Goal: Transaction & Acquisition: Purchase product/service

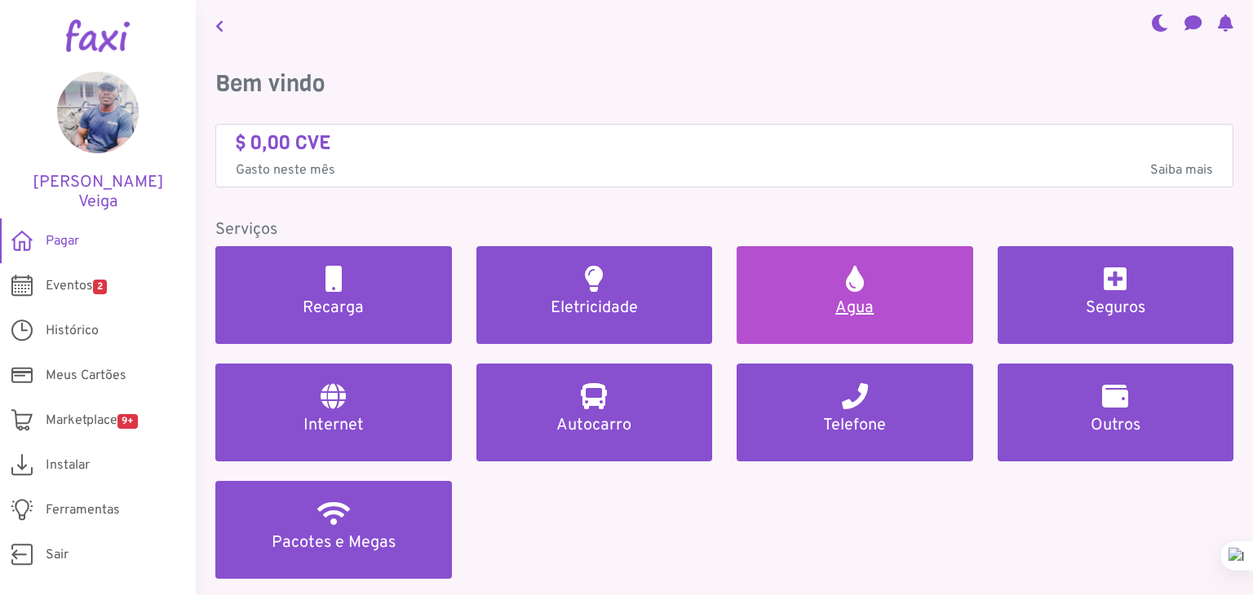
click at [838, 285] on link "Agua" at bounding box center [854, 295] width 236 height 98
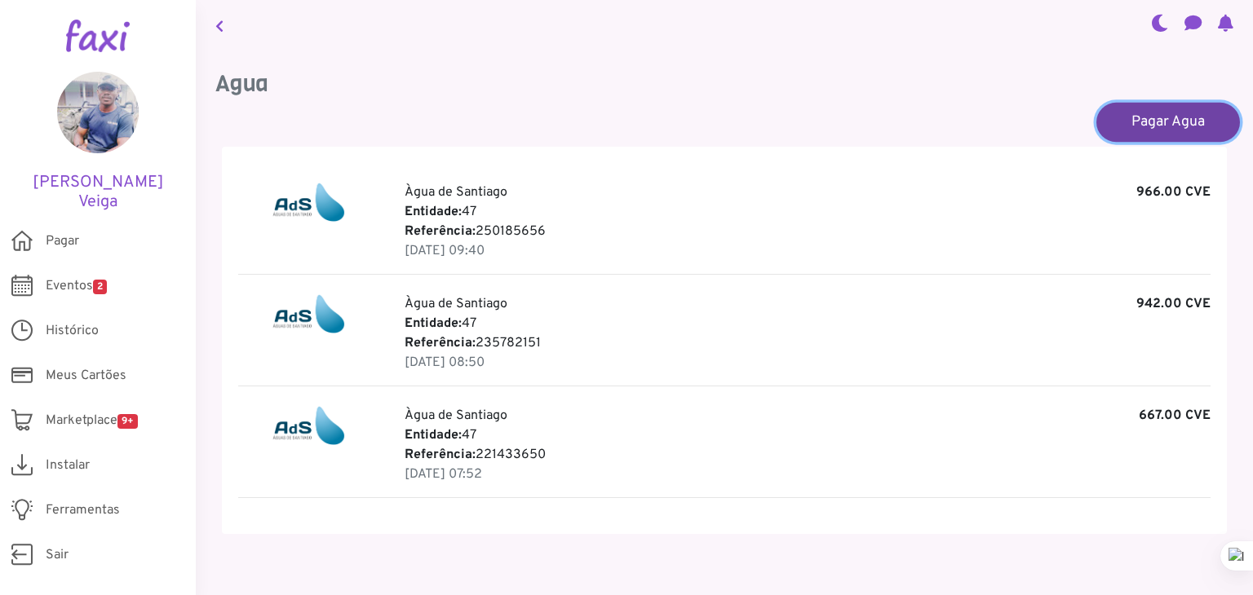
click at [1134, 122] on link "Pagar Agua" at bounding box center [1168, 121] width 144 height 39
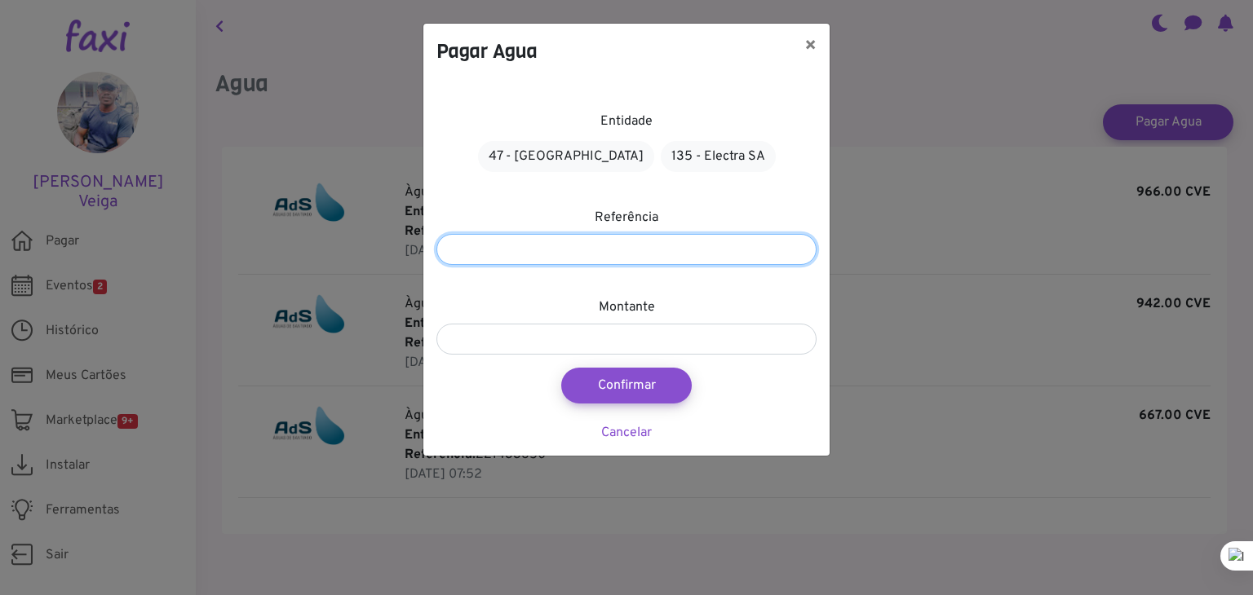
click at [692, 252] on input "number" at bounding box center [626, 249] width 380 height 31
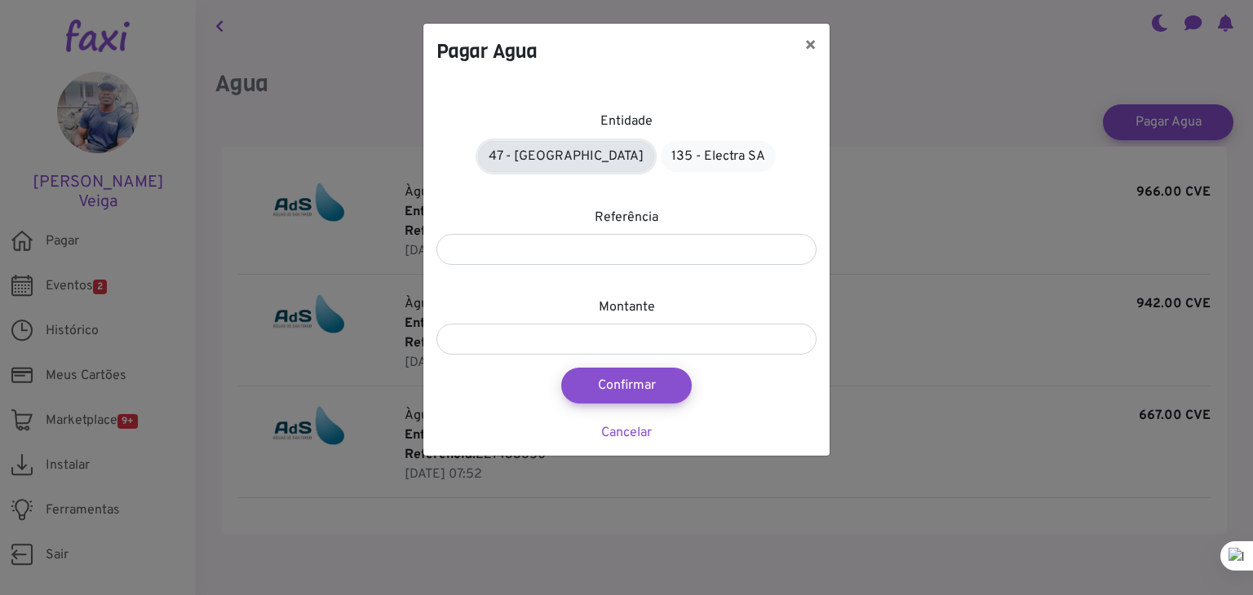
click at [607, 159] on link "47 - Àgua de Santiago" at bounding box center [566, 156] width 176 height 31
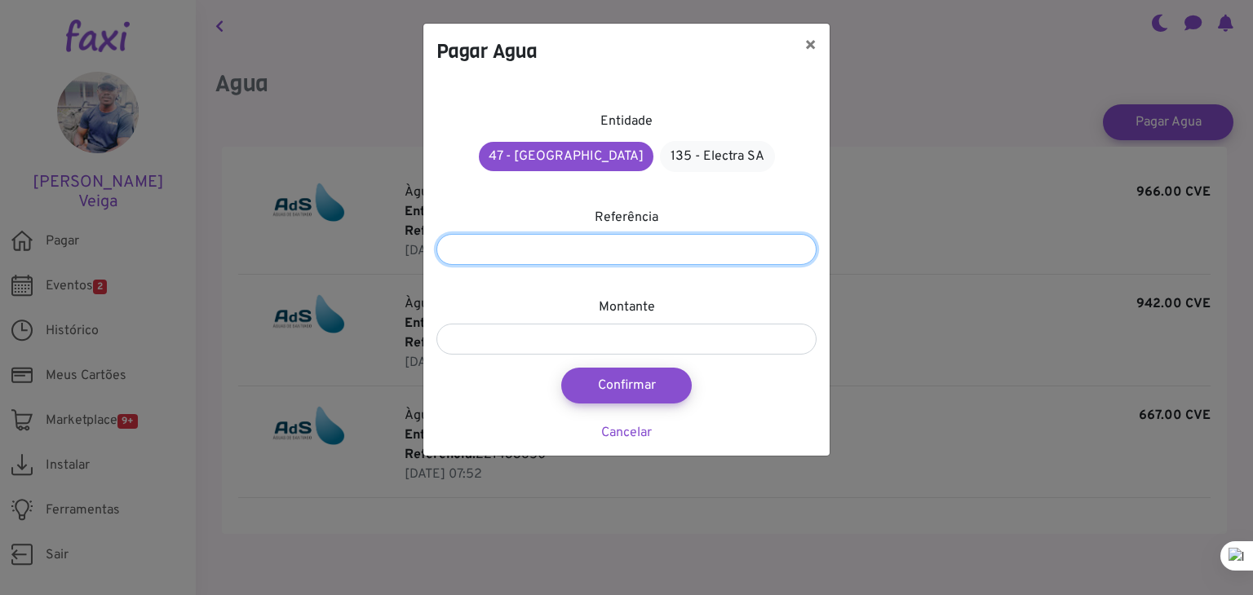
click at [678, 249] on input "number" at bounding box center [626, 249] width 380 height 31
type input "*********"
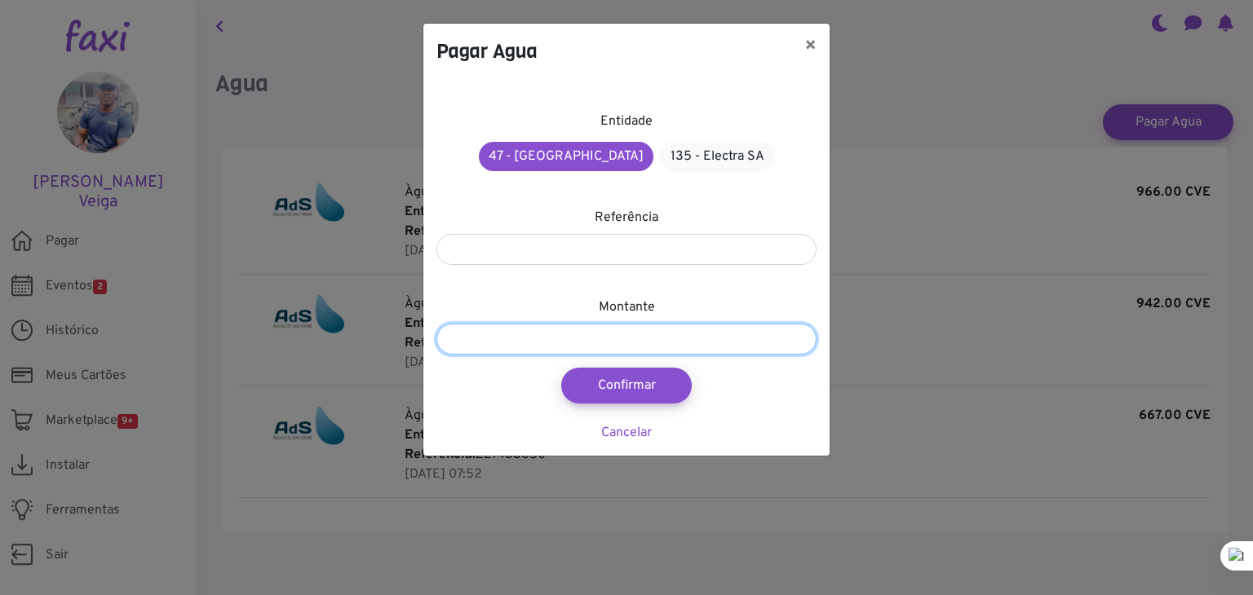
click at [721, 340] on input "number" at bounding box center [626, 339] width 380 height 31
type input "****"
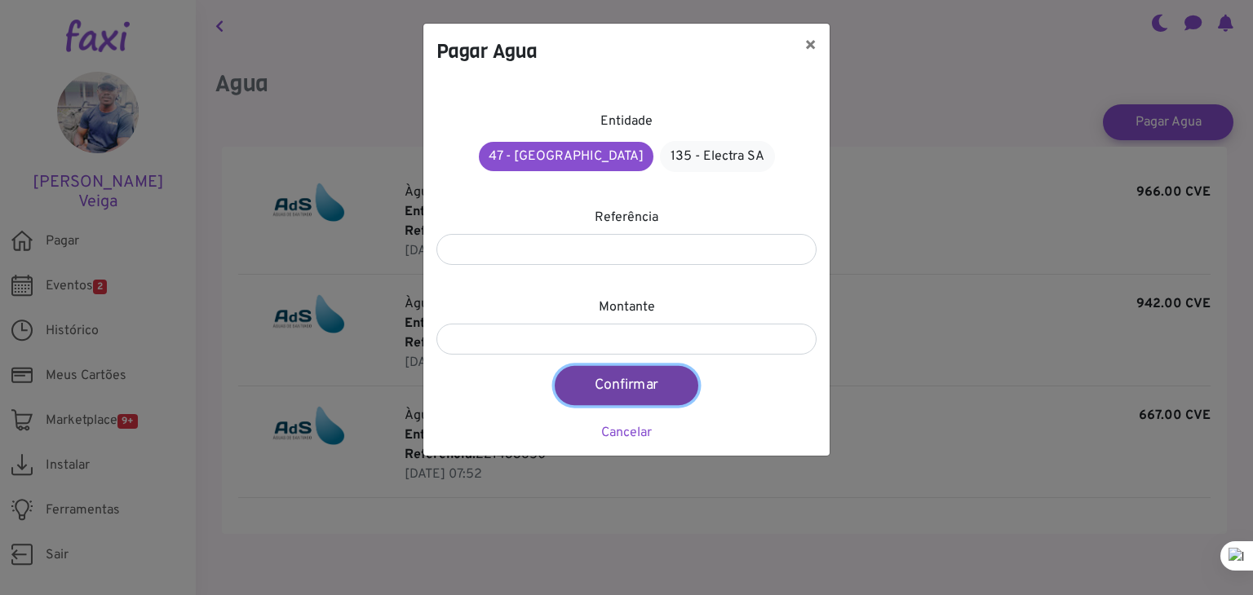
click at [643, 399] on button "Confirmar" at bounding box center [627, 385] width 144 height 39
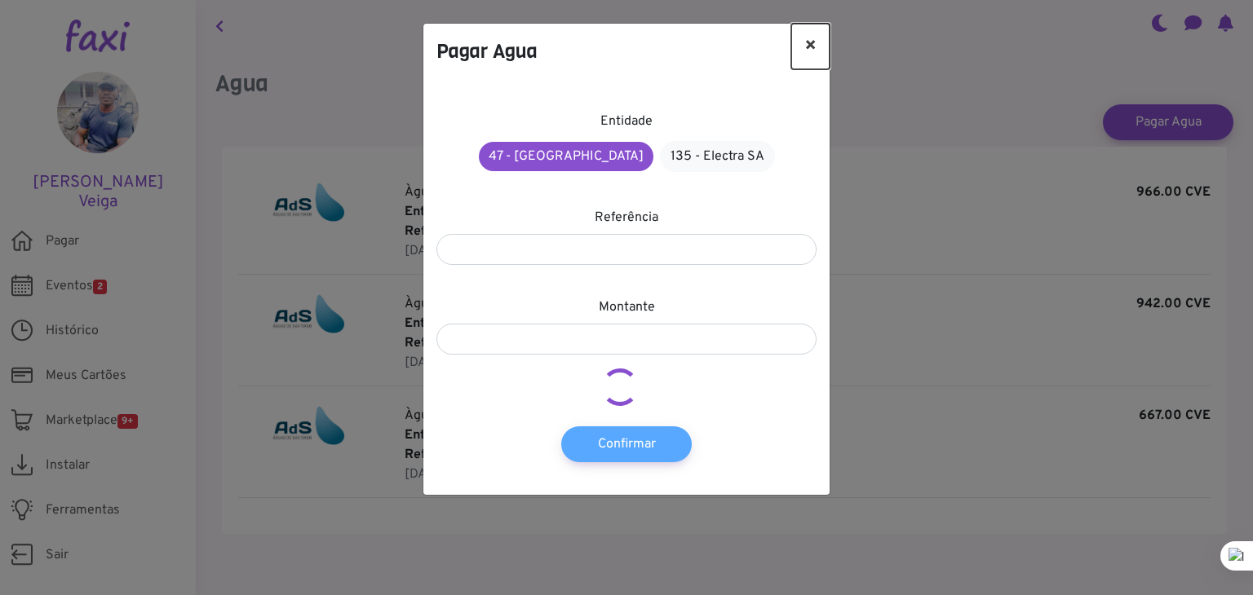
click at [811, 36] on button "×" at bounding box center [810, 47] width 38 height 46
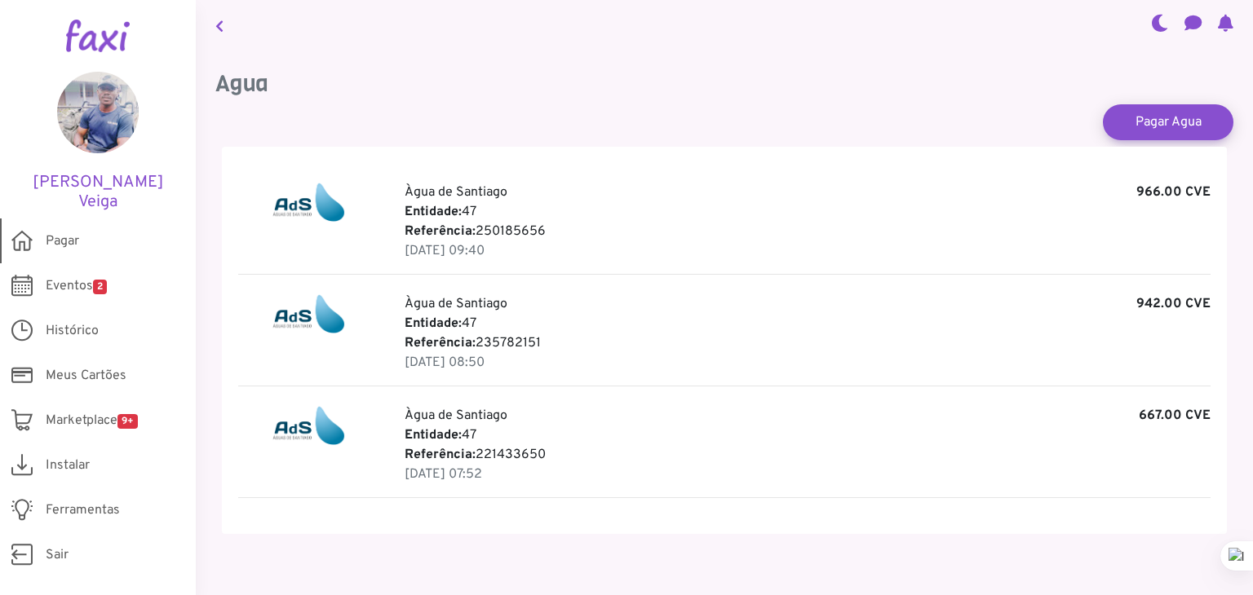
click at [61, 232] on span "Pagar" at bounding box center [62, 242] width 33 height 20
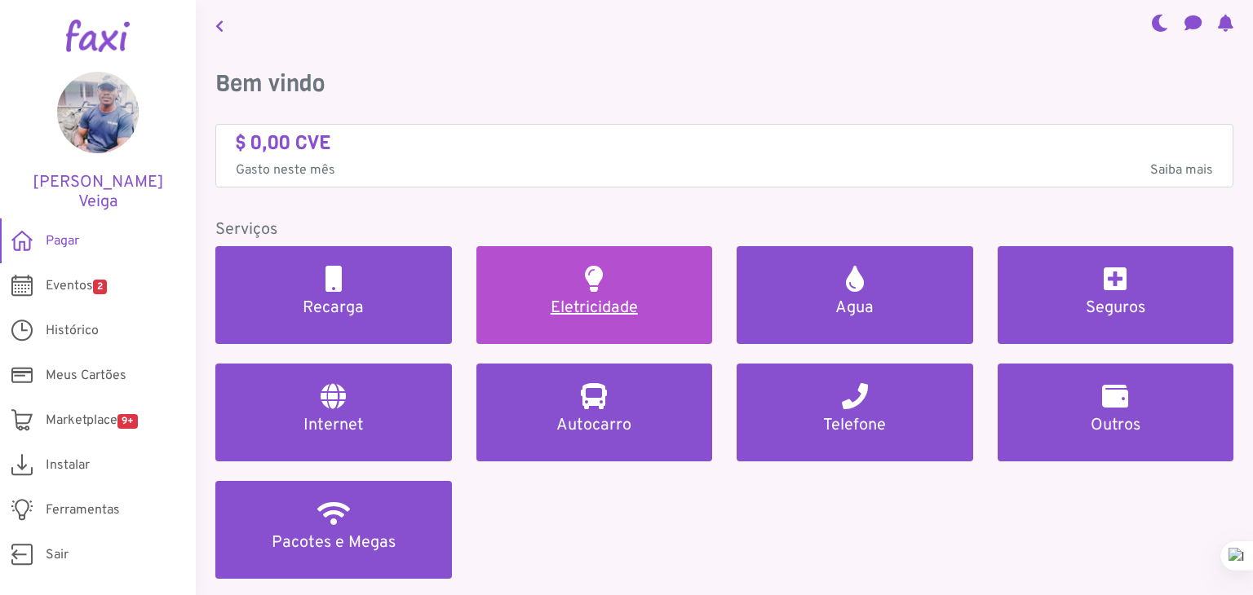
click at [564, 278] on link "Eletricidade" at bounding box center [594, 295] width 236 height 98
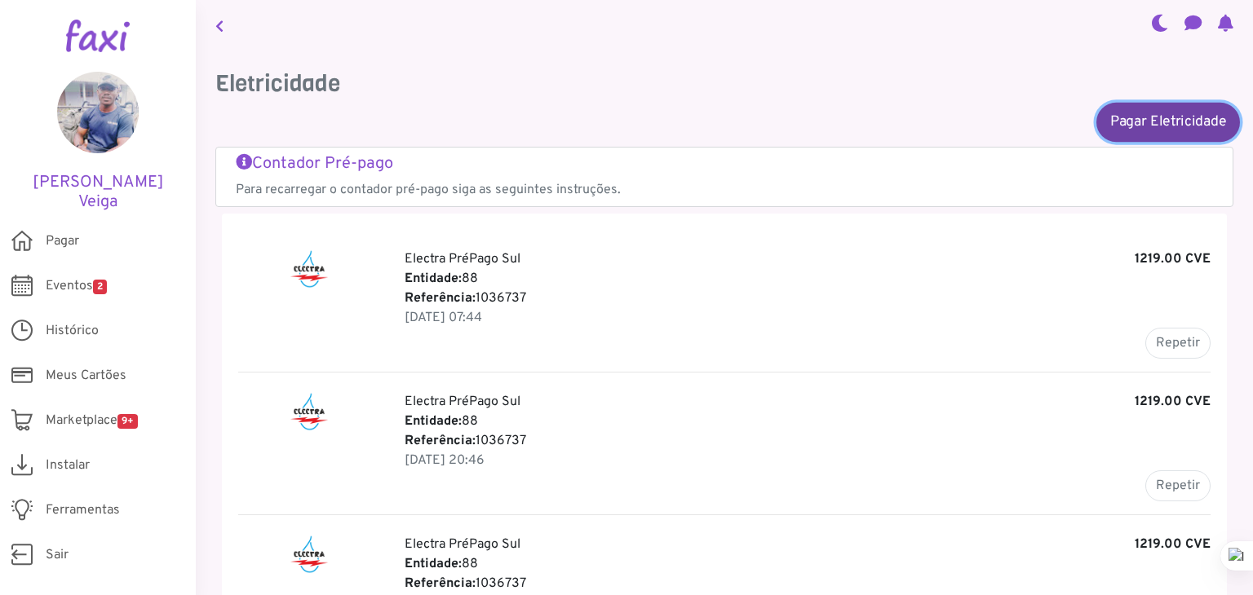
click at [1164, 128] on link "Pagar Eletricidade" at bounding box center [1168, 121] width 144 height 39
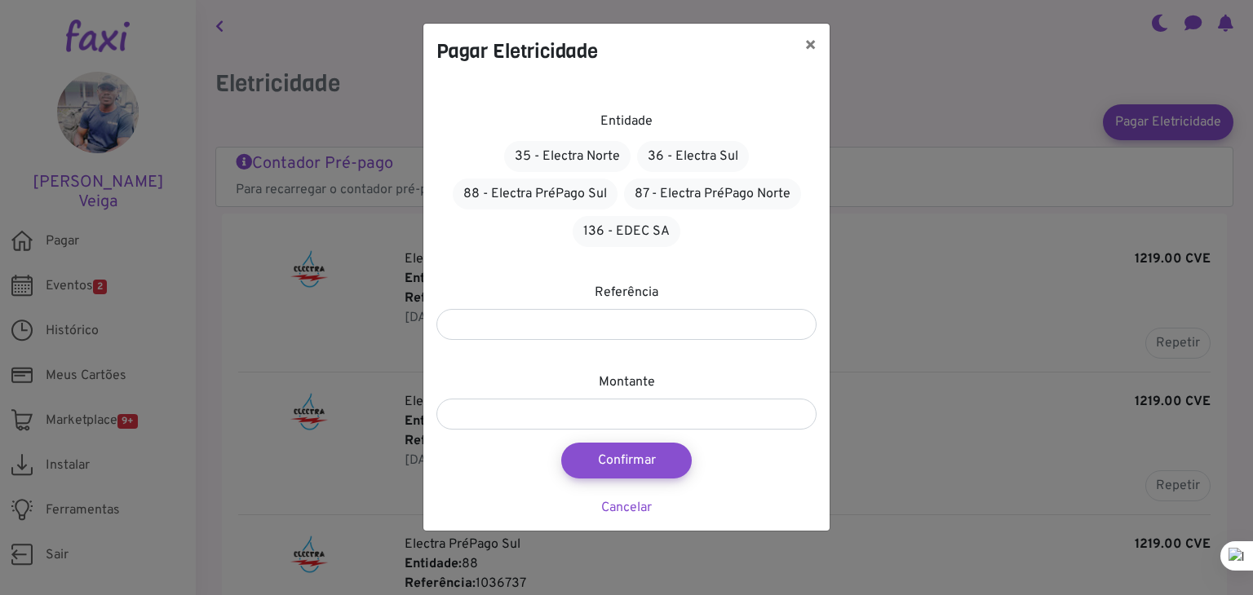
click at [1079, 257] on div "Pagar Eletricidade × Entidade 35 - Electra Norte 36 - Electra Sul 88 - Electra …" at bounding box center [626, 297] width 1253 height 595
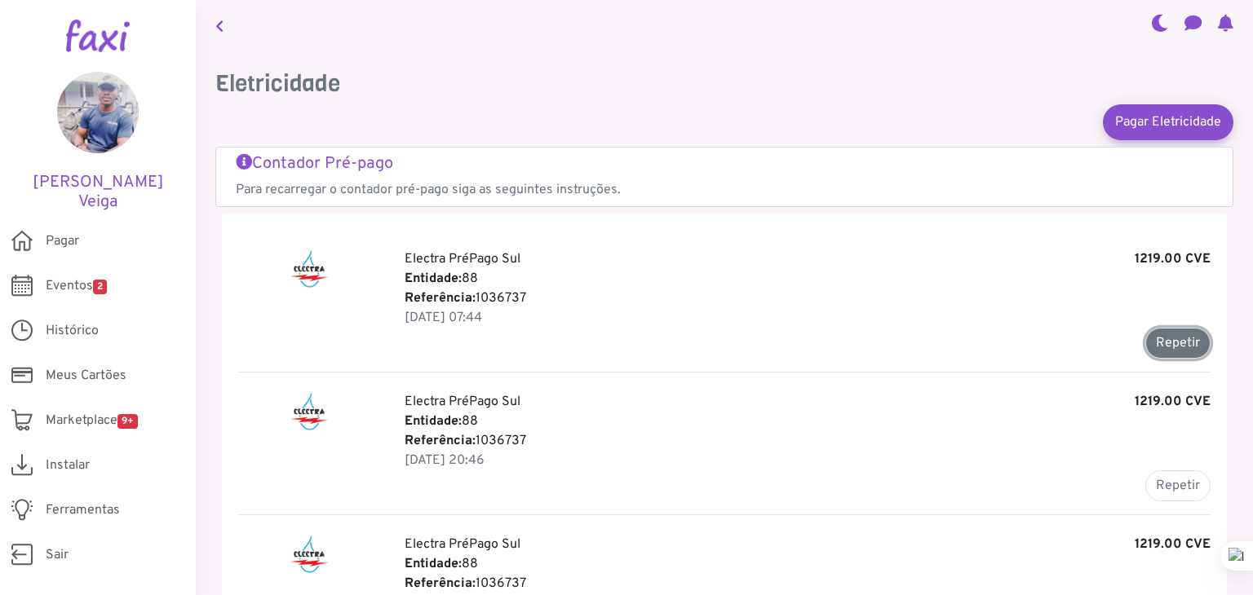
click at [1165, 343] on button "Repetir" at bounding box center [1177, 343] width 65 height 31
type input "*******"
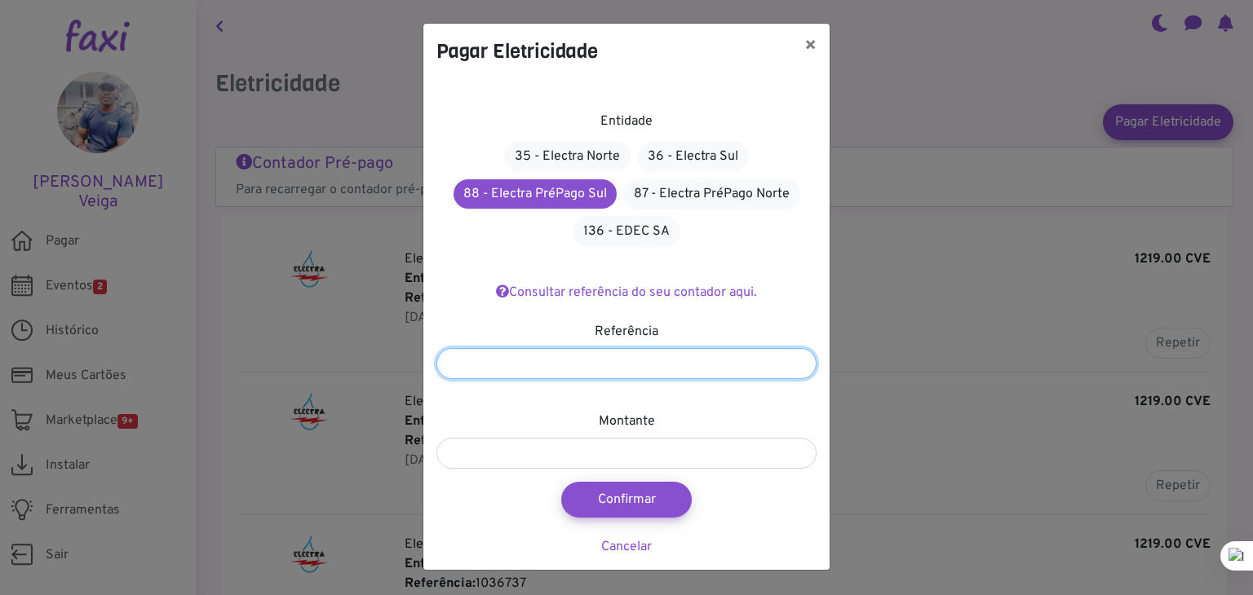
drag, startPoint x: 498, startPoint y: 358, endPoint x: 401, endPoint y: 352, distance: 97.2
click at [401, 352] on div "Pagar Eletricidade × Entidade 35 - Electra Norte 36 - Electra Sul 88 - Electra …" at bounding box center [626, 297] width 1253 height 595
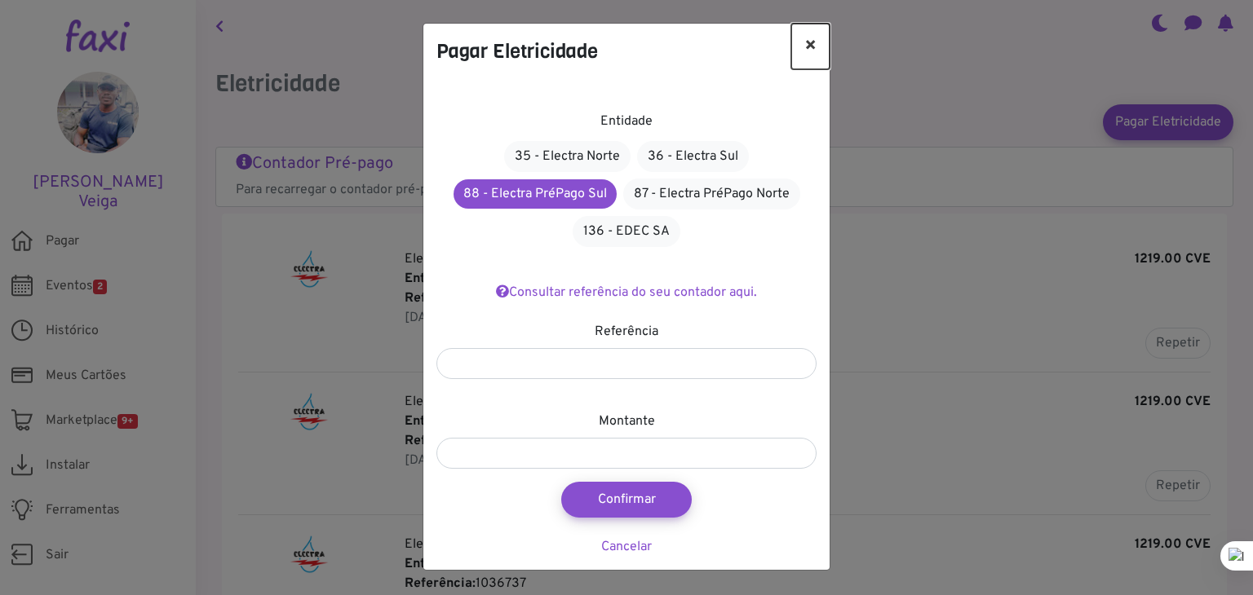
click at [810, 47] on button "×" at bounding box center [810, 47] width 38 height 46
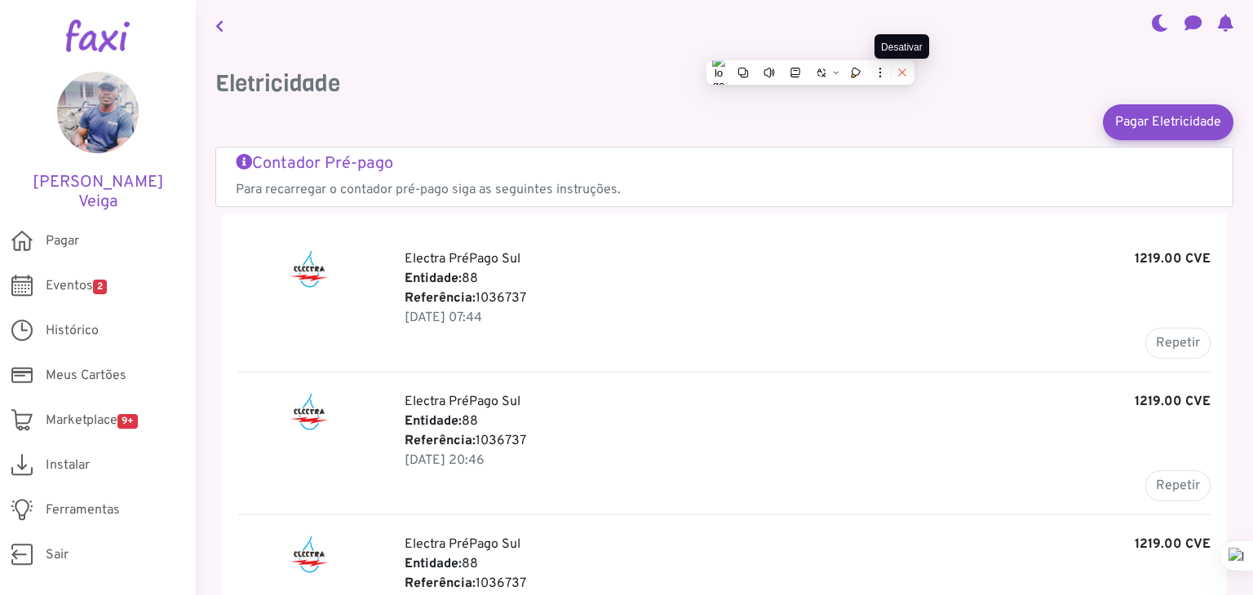
click at [897, 74] on icon at bounding box center [901, 72] width 11 height 11
click at [975, 65] on div "Eletricidade Pagar Eletricidade Contador Pré-pago Para recarregar o contador pr…" at bounding box center [724, 467] width 1057 height 832
click at [1151, 341] on button "Repetir" at bounding box center [1177, 343] width 65 height 31
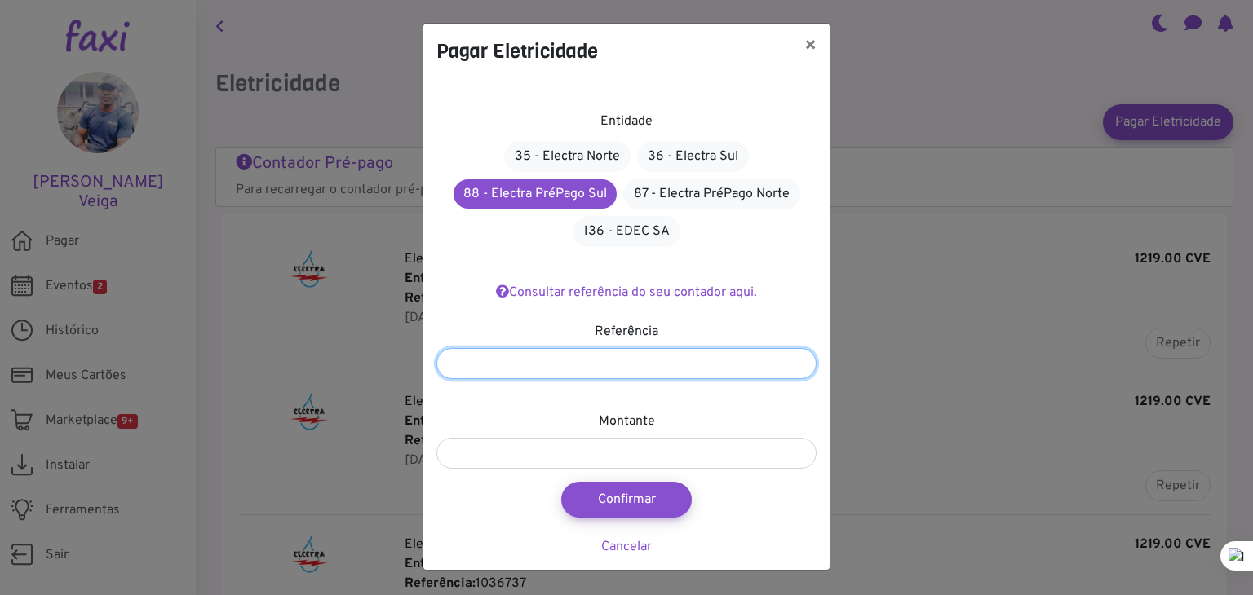
drag, startPoint x: 503, startPoint y: 360, endPoint x: 402, endPoint y: 350, distance: 101.6
click at [404, 348] on div "Pagar Eletricidade × Entidade 35 - Electra Norte 36 - Electra Sul 88 - Electra …" at bounding box center [626, 297] width 1253 height 595
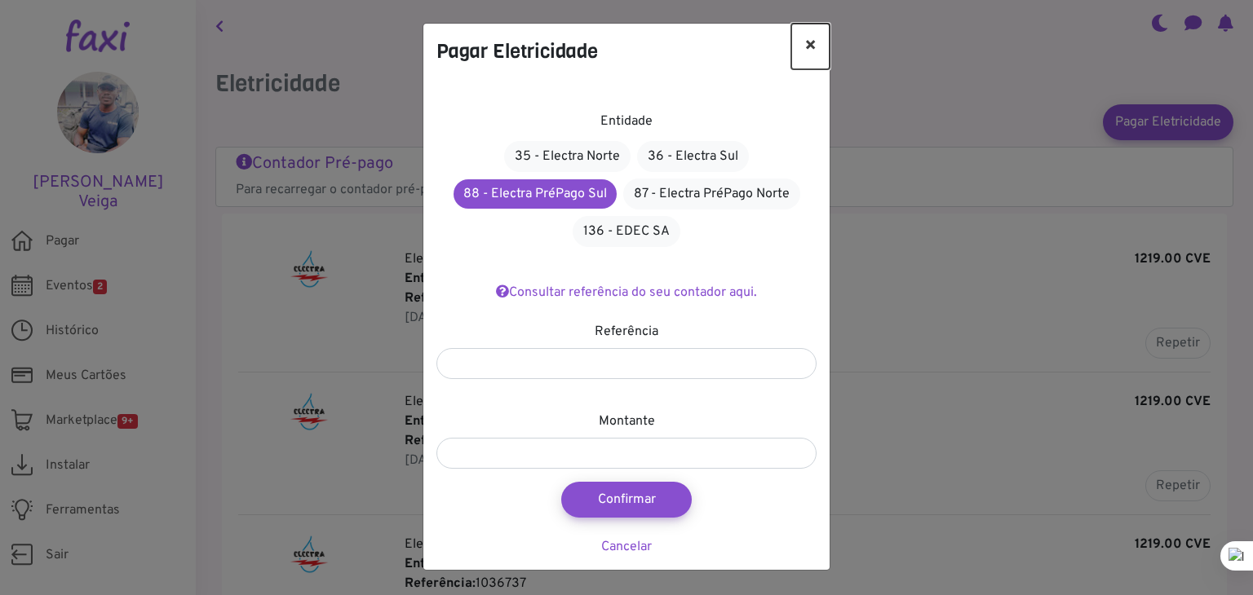
click at [811, 42] on button "×" at bounding box center [810, 47] width 38 height 46
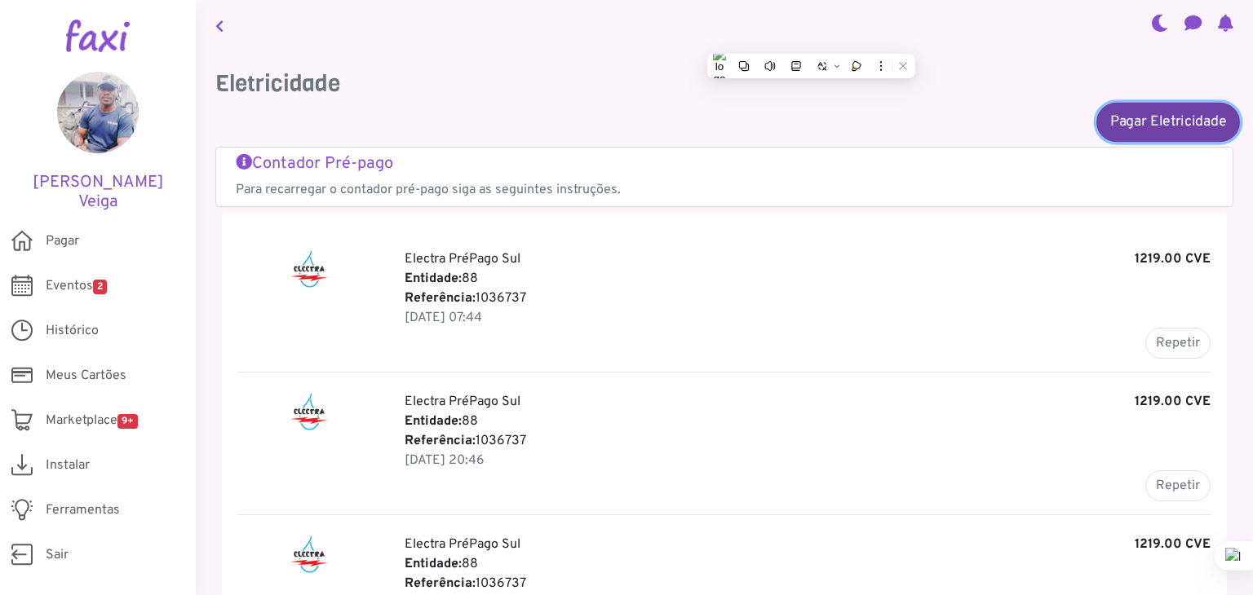
click at [1138, 124] on link "Pagar Eletricidade" at bounding box center [1168, 121] width 144 height 39
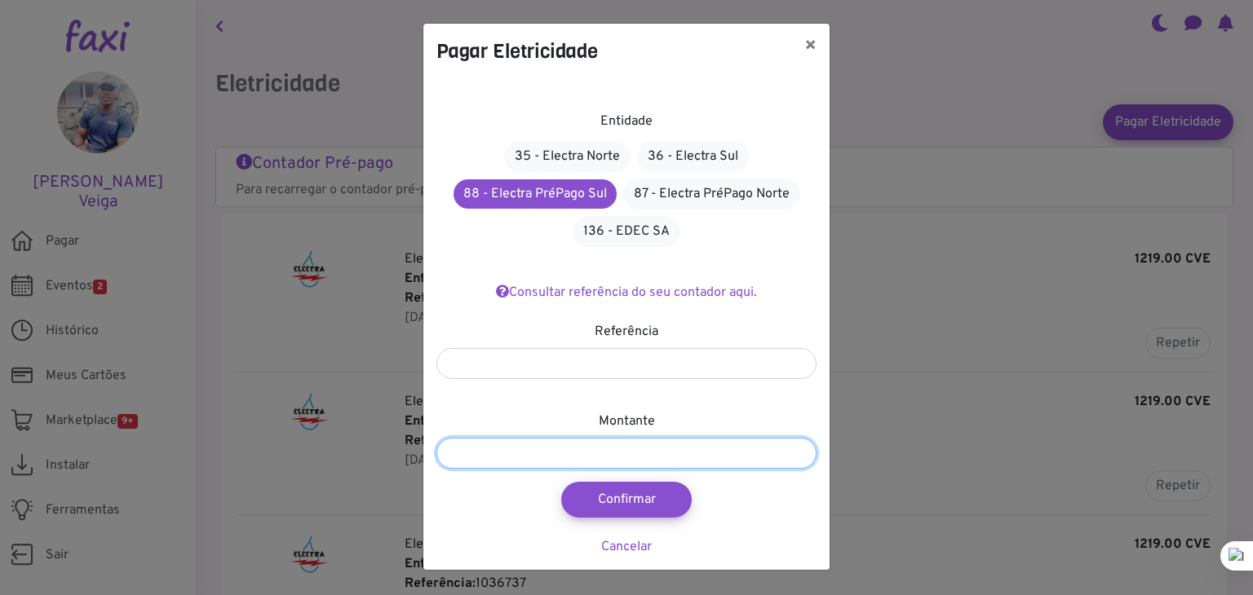
click at [501, 449] on input "*******" at bounding box center [626, 453] width 380 height 31
type input "****"
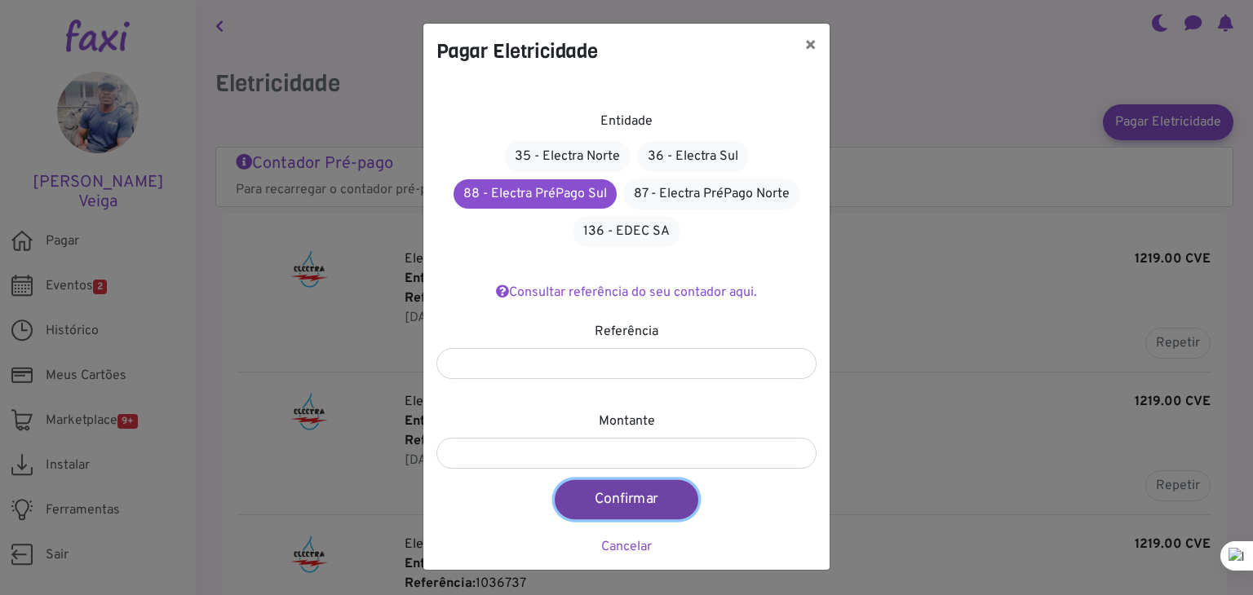
click at [613, 506] on button "Confirmar" at bounding box center [627, 499] width 144 height 39
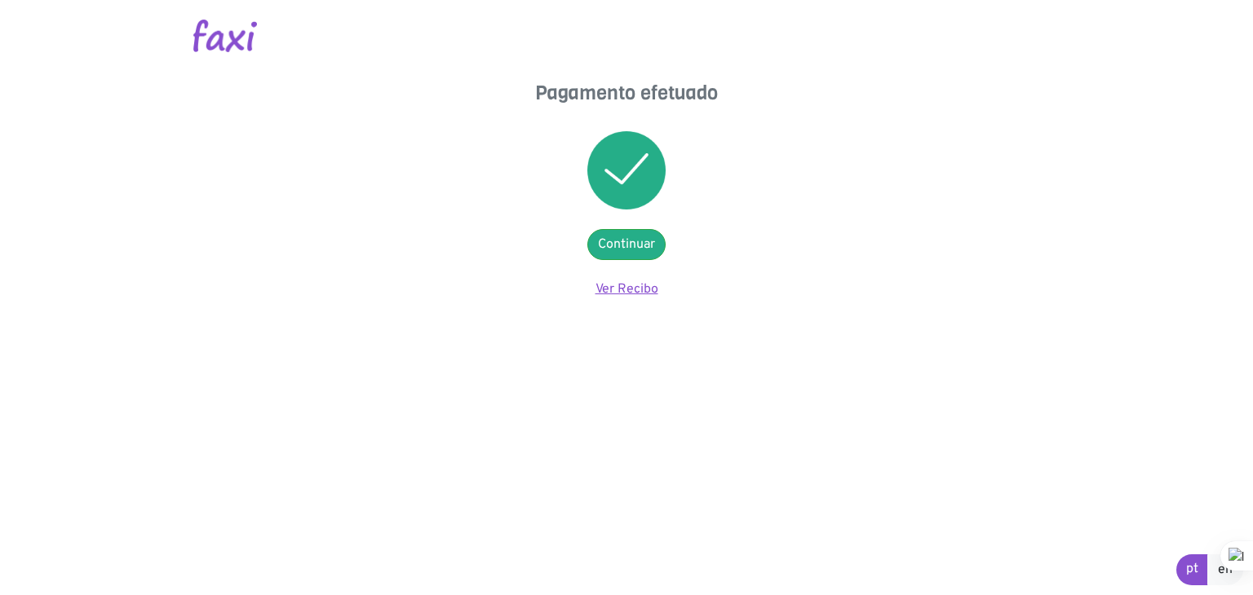
click at [639, 288] on link "Ver Recibo" at bounding box center [626, 289] width 63 height 16
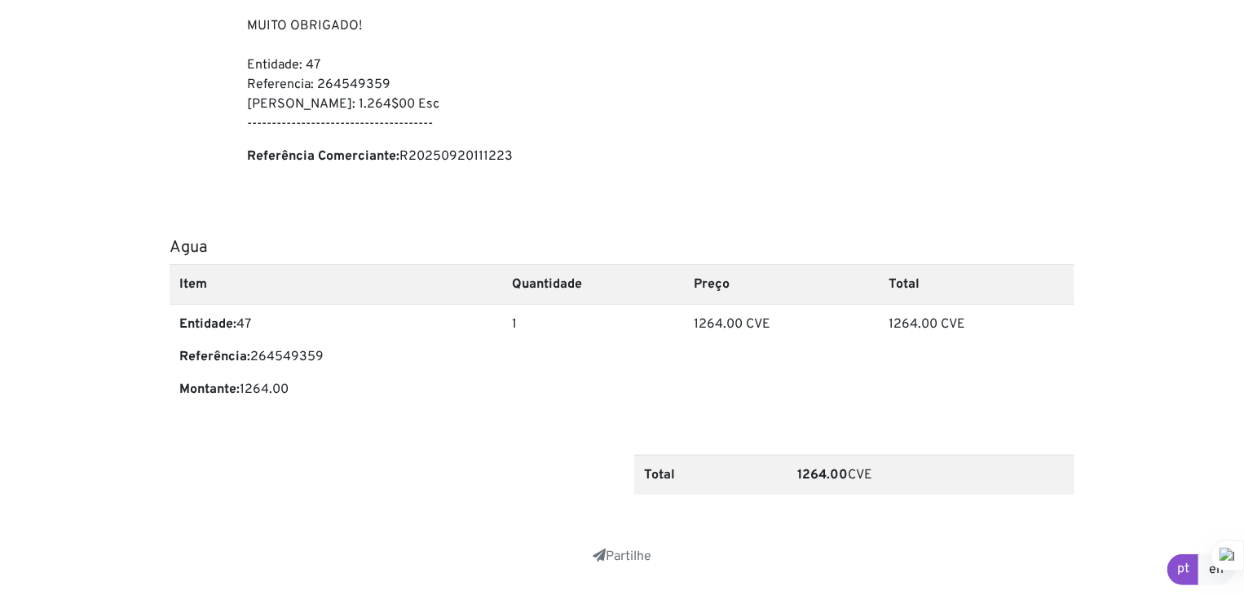
scroll to position [506, 0]
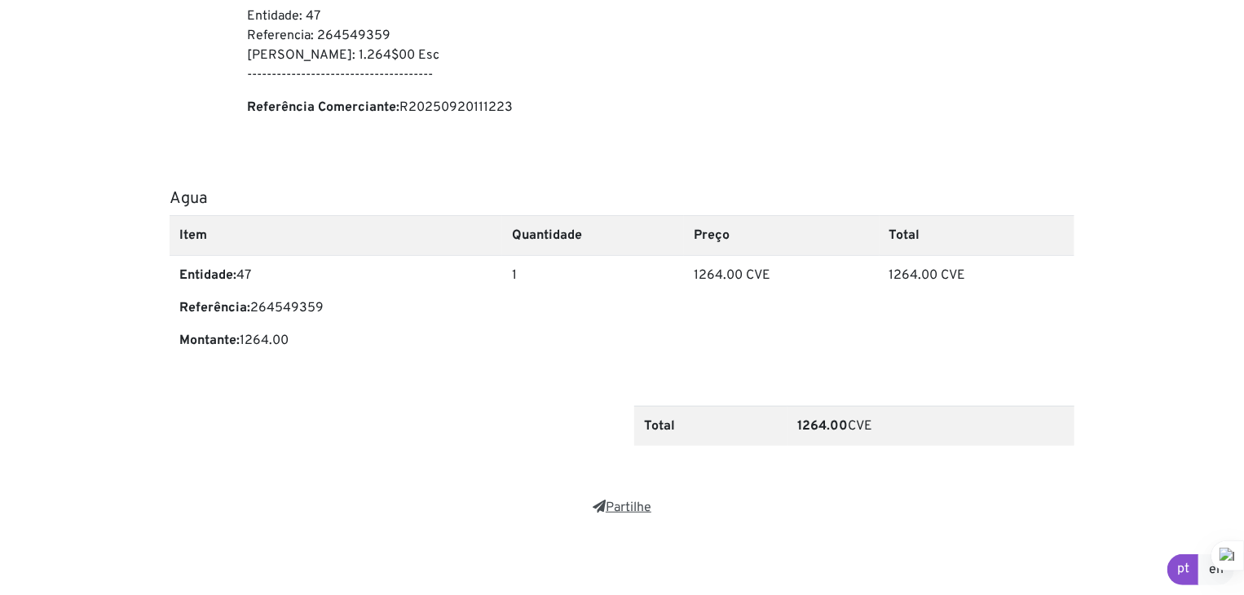
click at [652, 509] on link "Partilhe" at bounding box center [622, 508] width 59 height 16
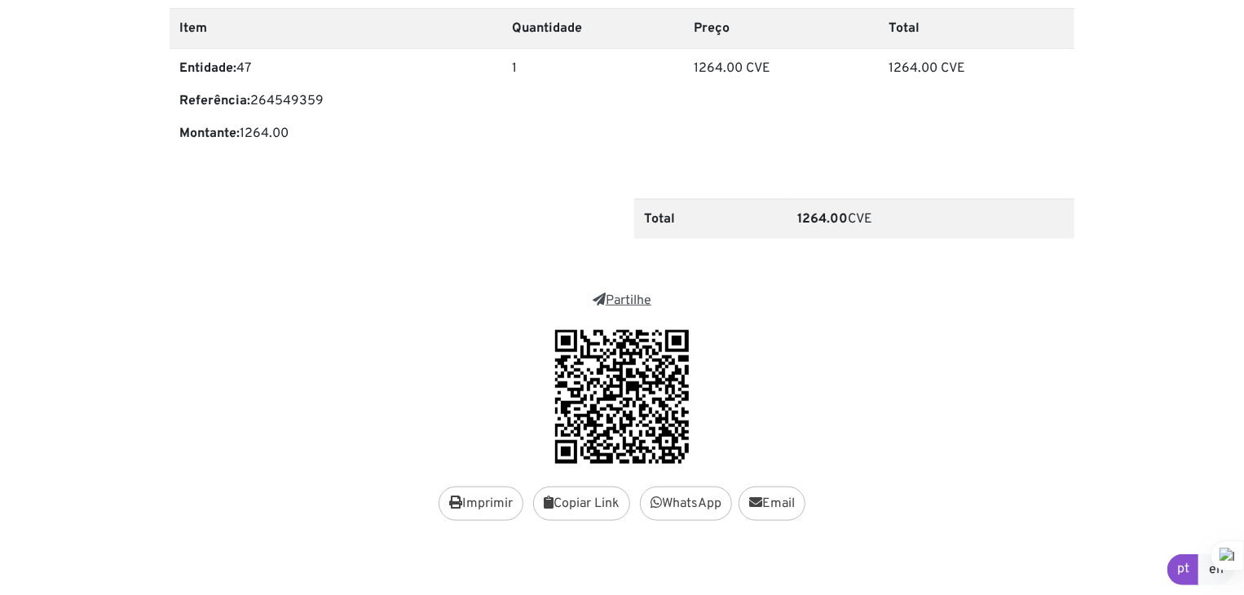
scroll to position [720, 0]
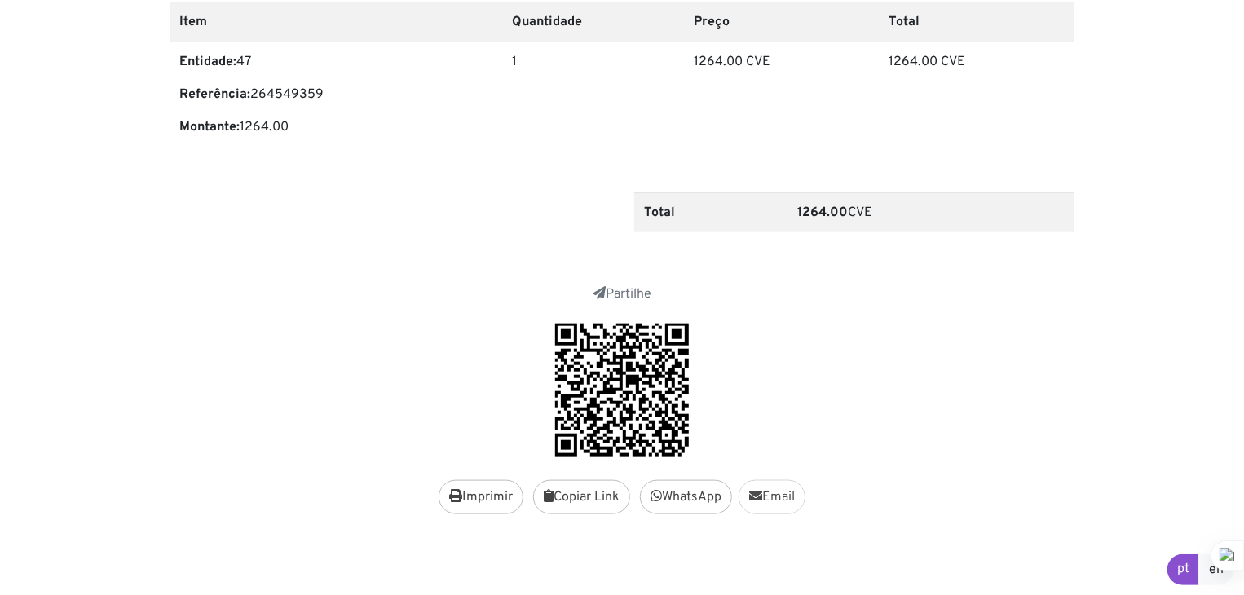
click at [771, 503] on link "Email" at bounding box center [772, 497] width 67 height 34
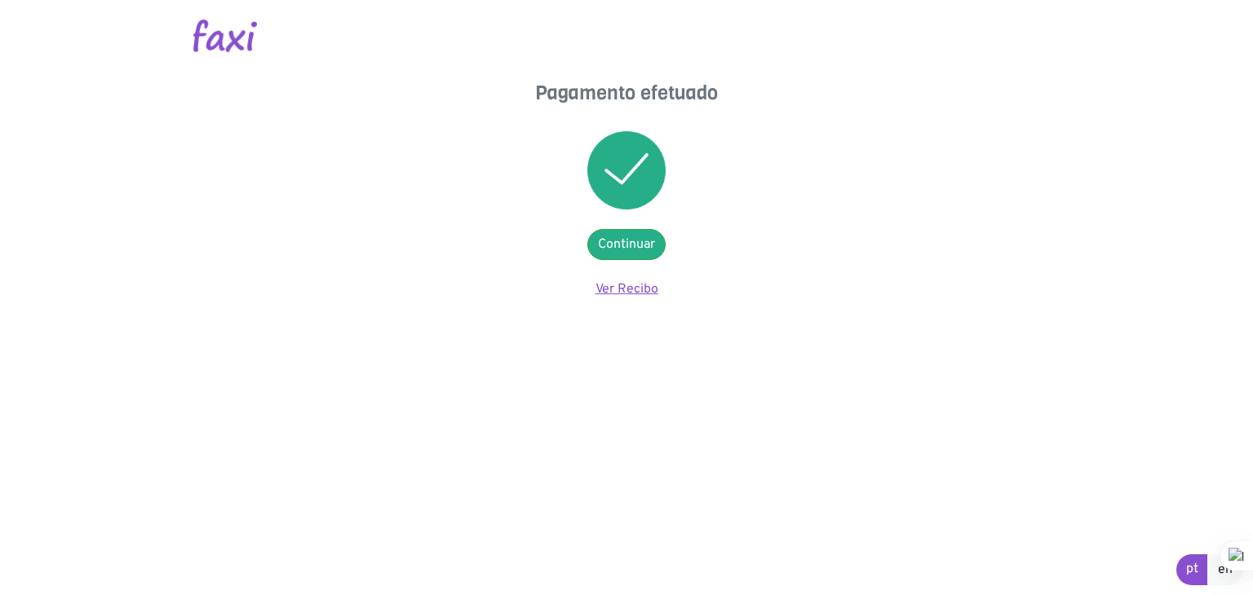
click at [638, 285] on link "Ver Recibo" at bounding box center [626, 289] width 63 height 16
